Goal: Obtain resource: Obtain resource

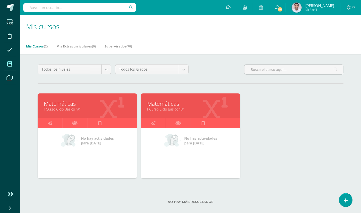
click at [71, 111] on link "I Curso Ciclo Básico "A"" at bounding box center [87, 109] width 87 height 5
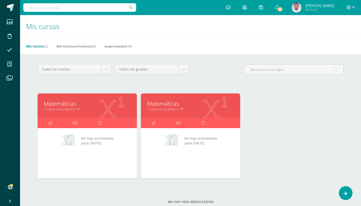
click at [172, 102] on link "Matemáticas" at bounding box center [190, 104] width 87 height 8
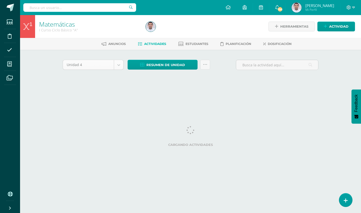
click at [120, 67] on body "Estudiantes Disciplina Asistencia Mis cursos Archivos Soporte Ayuda Reportar un…" at bounding box center [180, 47] width 361 height 94
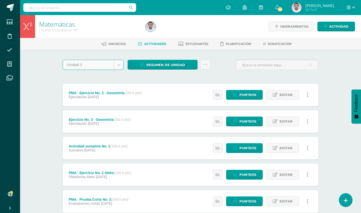
select select "Unidad 3"
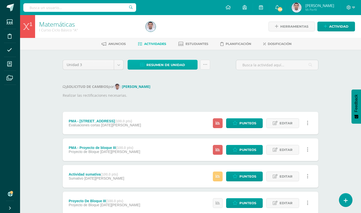
click at [194, 65] on link "Resumen de unidad" at bounding box center [163, 65] width 70 height 10
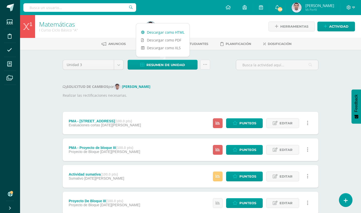
click at [173, 33] on link "Descargar como HTML" at bounding box center [162, 32] width 53 height 8
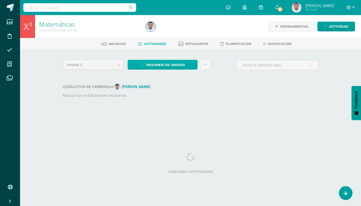
click at [186, 65] on link "Resumen de unidad" at bounding box center [163, 65] width 70 height 10
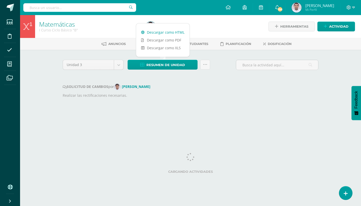
click at [171, 33] on link "Descargar como HTML" at bounding box center [162, 32] width 53 height 8
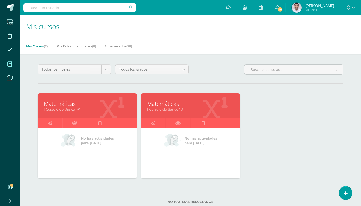
click at [91, 107] on link "I Curso Ciclo Básico "A"" at bounding box center [87, 109] width 87 height 5
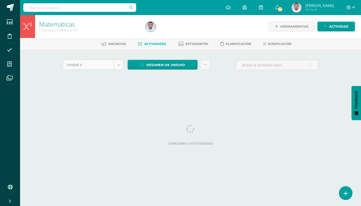
click at [116, 65] on body "Estudiantes Disciplina Asistencia Mis cursos Archivos Soporte Ayuda Reportar un…" at bounding box center [180, 47] width 361 height 94
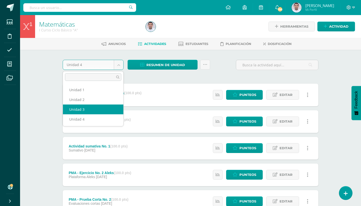
select select "Unidad 3"
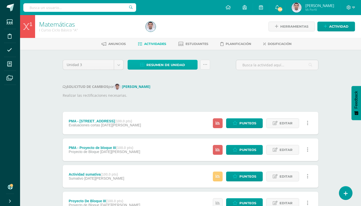
click at [193, 65] on link "Resumen de unidad" at bounding box center [163, 65] width 70 height 10
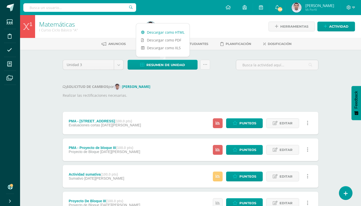
click at [172, 33] on link "Descargar como HTML" at bounding box center [162, 32] width 53 height 8
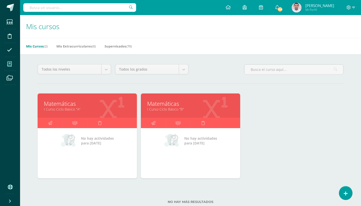
click at [162, 101] on link "Matemáticas" at bounding box center [190, 104] width 87 height 8
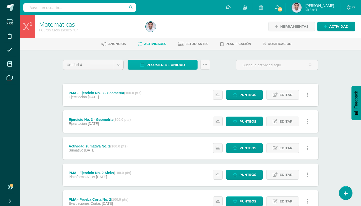
click at [192, 66] on link "Resumen de unidad" at bounding box center [163, 65] width 70 height 10
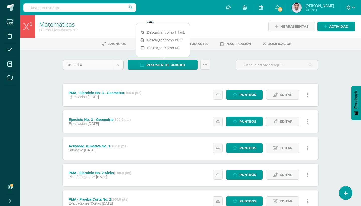
click at [120, 63] on body "Estudiantes Disciplina Asistencia Mis cursos Archivos Soporte Ayuda Reportar un…" at bounding box center [180, 188] width 361 height 377
select select "Unidad 3"
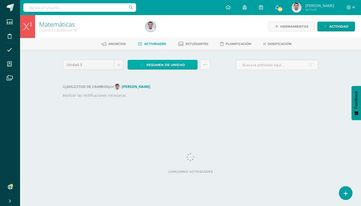
click at [186, 66] on link "Resumen de unidad" at bounding box center [163, 65] width 70 height 10
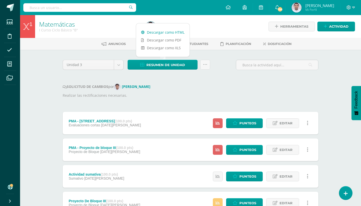
click at [169, 32] on link "Descargar como HTML" at bounding box center [162, 32] width 53 height 8
